Goal: Task Accomplishment & Management: Manage account settings

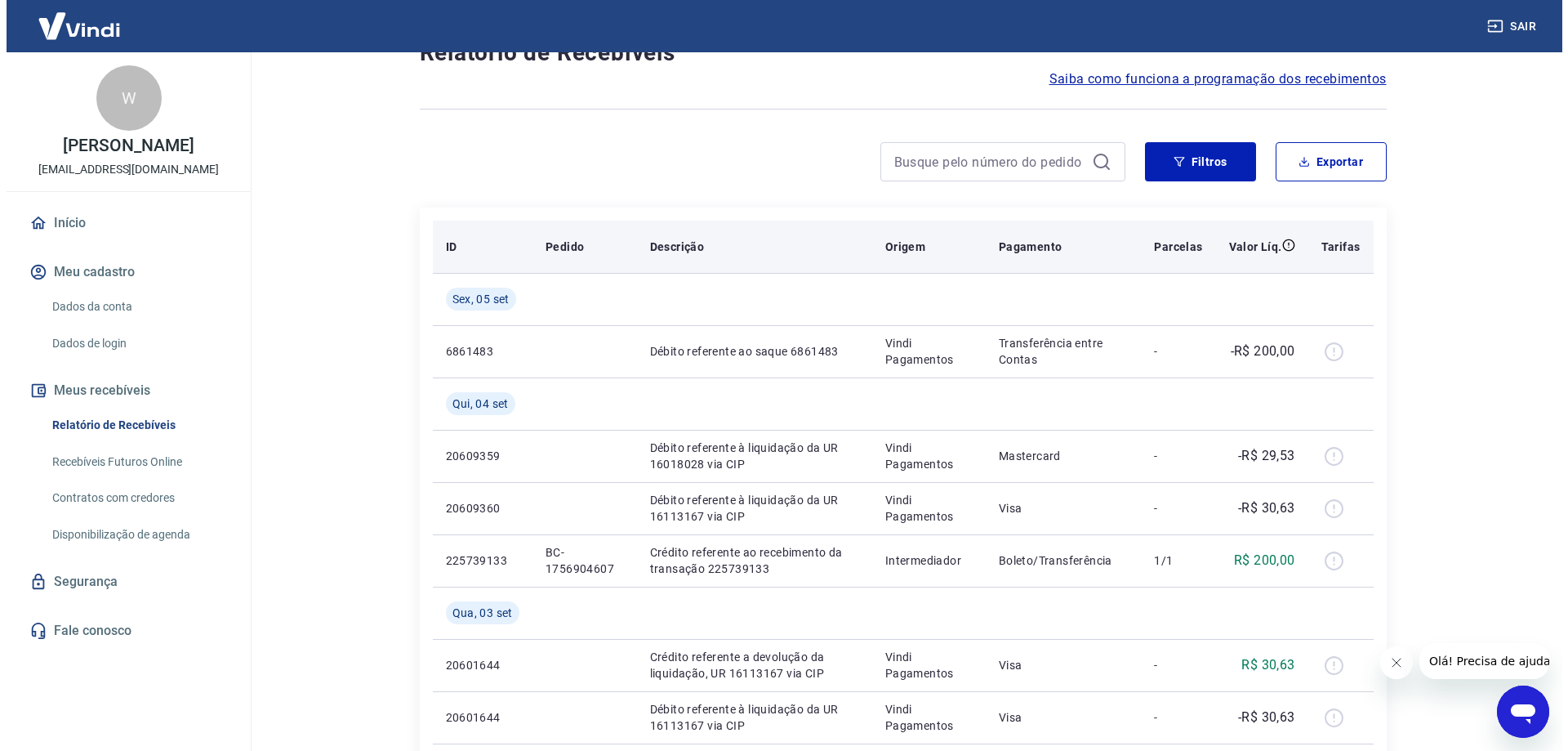
scroll to position [245, 0]
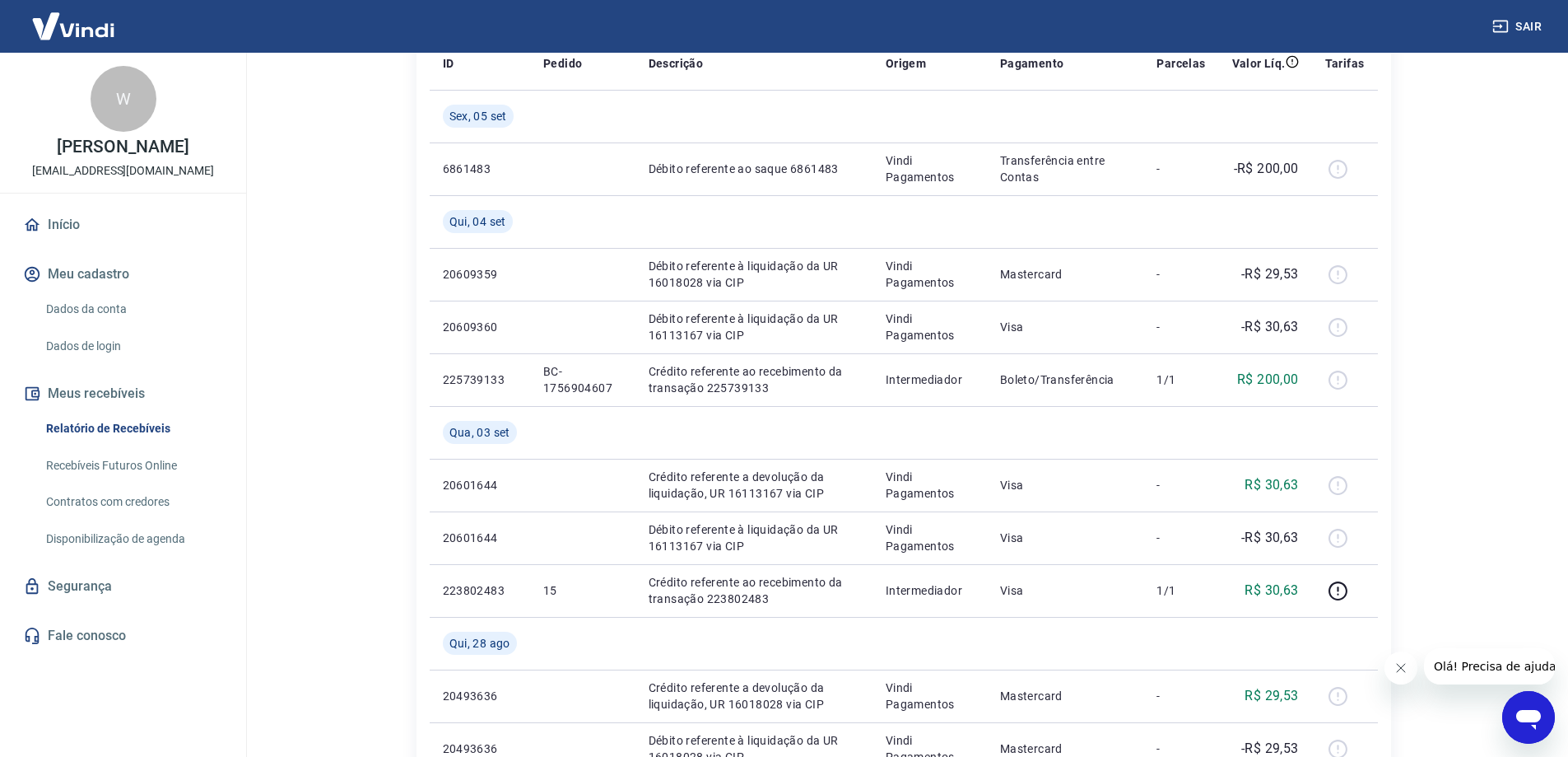
click at [68, 34] on img at bounding box center [73, 26] width 107 height 50
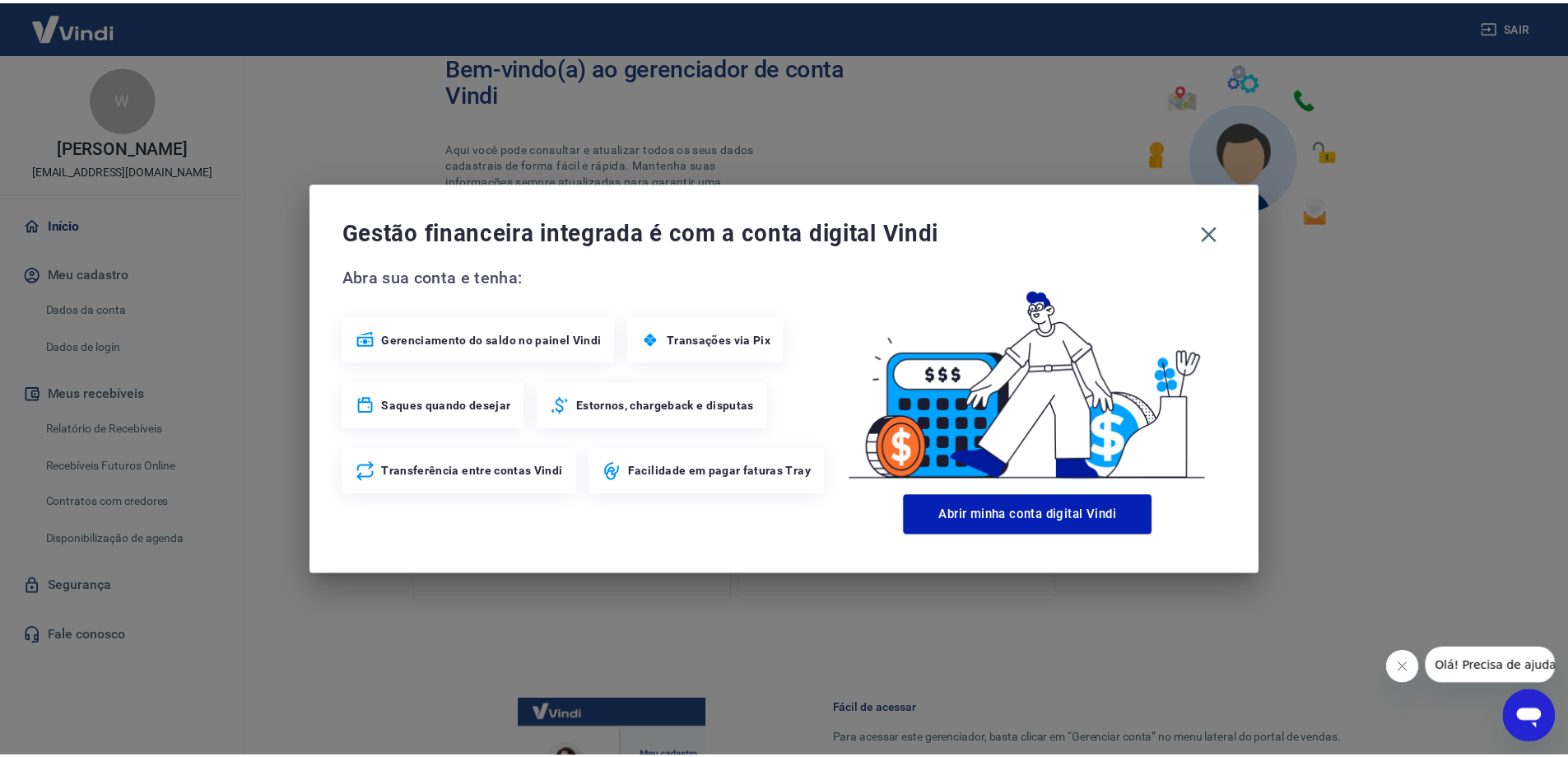
scroll to position [369, 0]
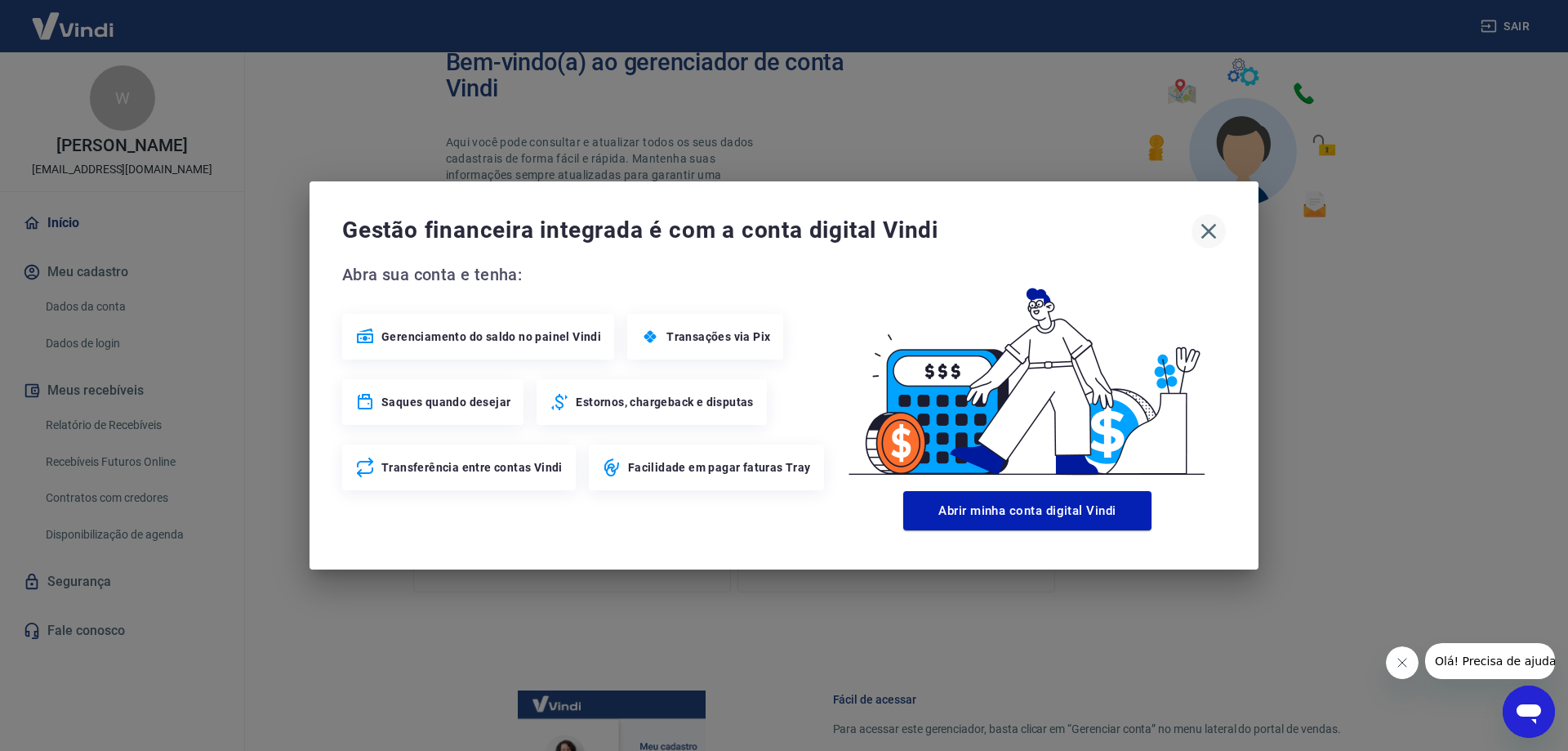
click at [1211, 234] on icon "button" at bounding box center [1210, 231] width 15 height 15
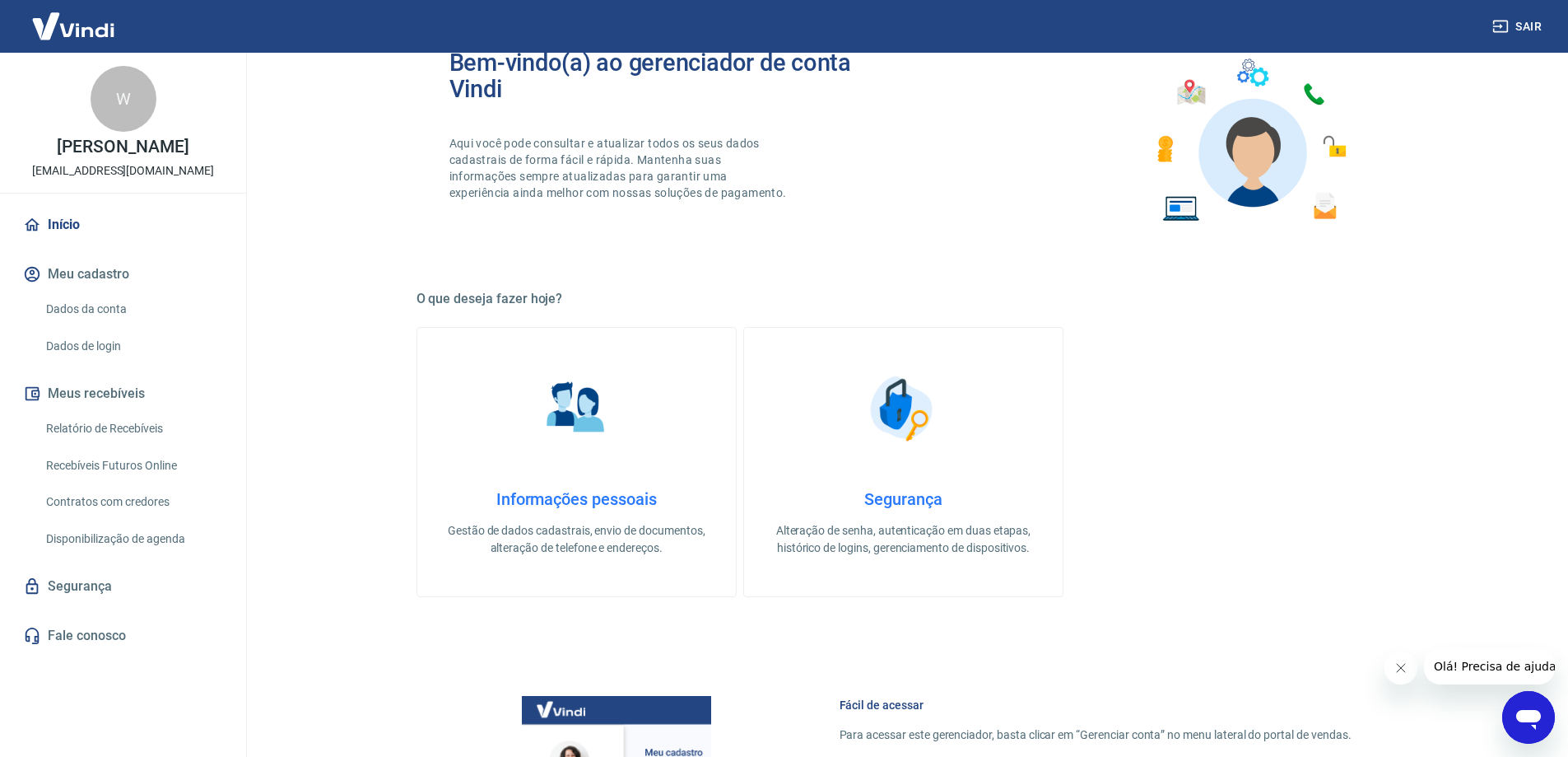
click at [64, 30] on img at bounding box center [73, 26] width 107 height 50
click at [69, 222] on link "Início" at bounding box center [123, 225] width 207 height 37
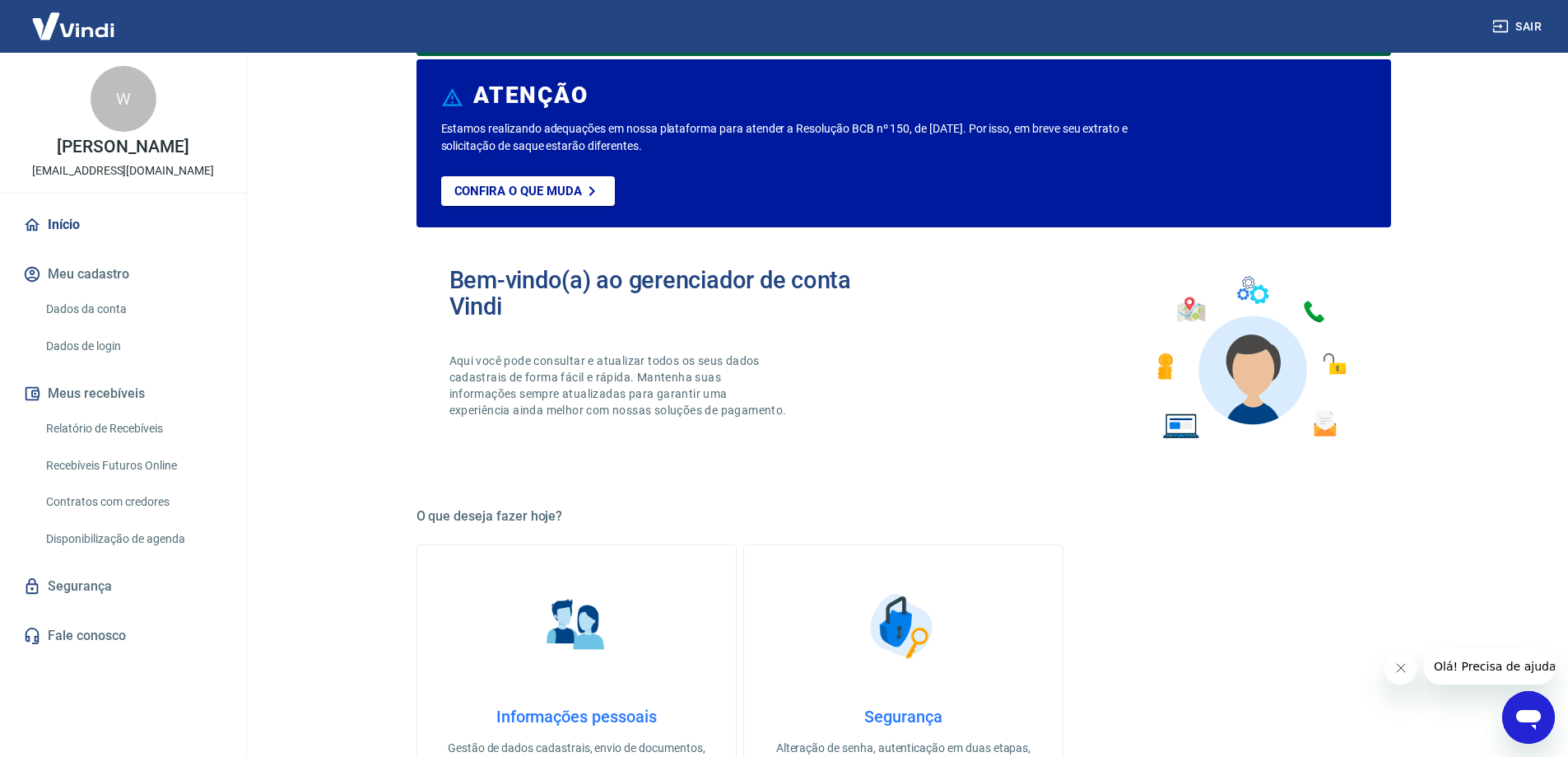
scroll to position [0, 0]
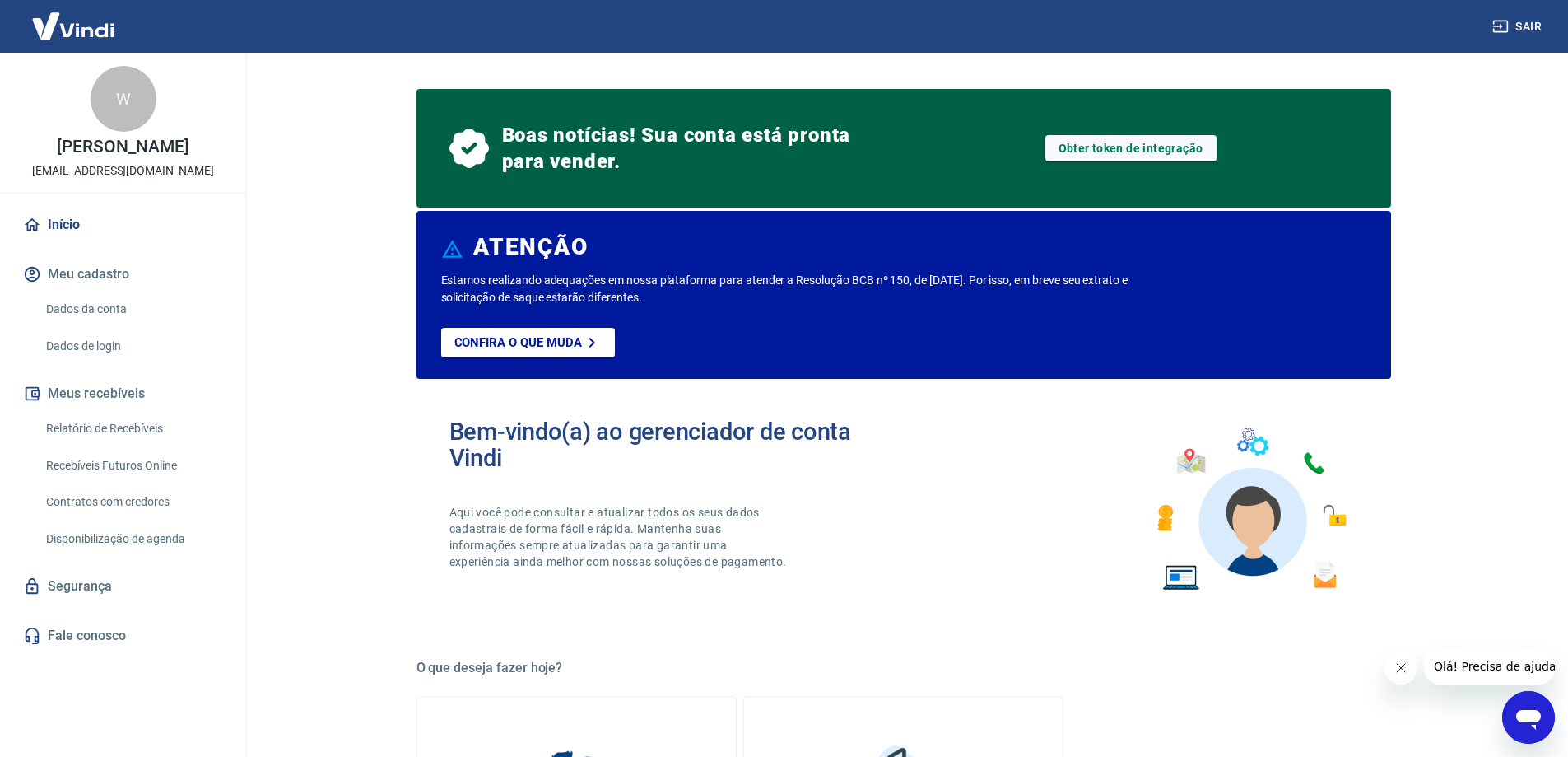
click at [84, 23] on img at bounding box center [73, 26] width 107 height 50
